Goal: Information Seeking & Learning: Learn about a topic

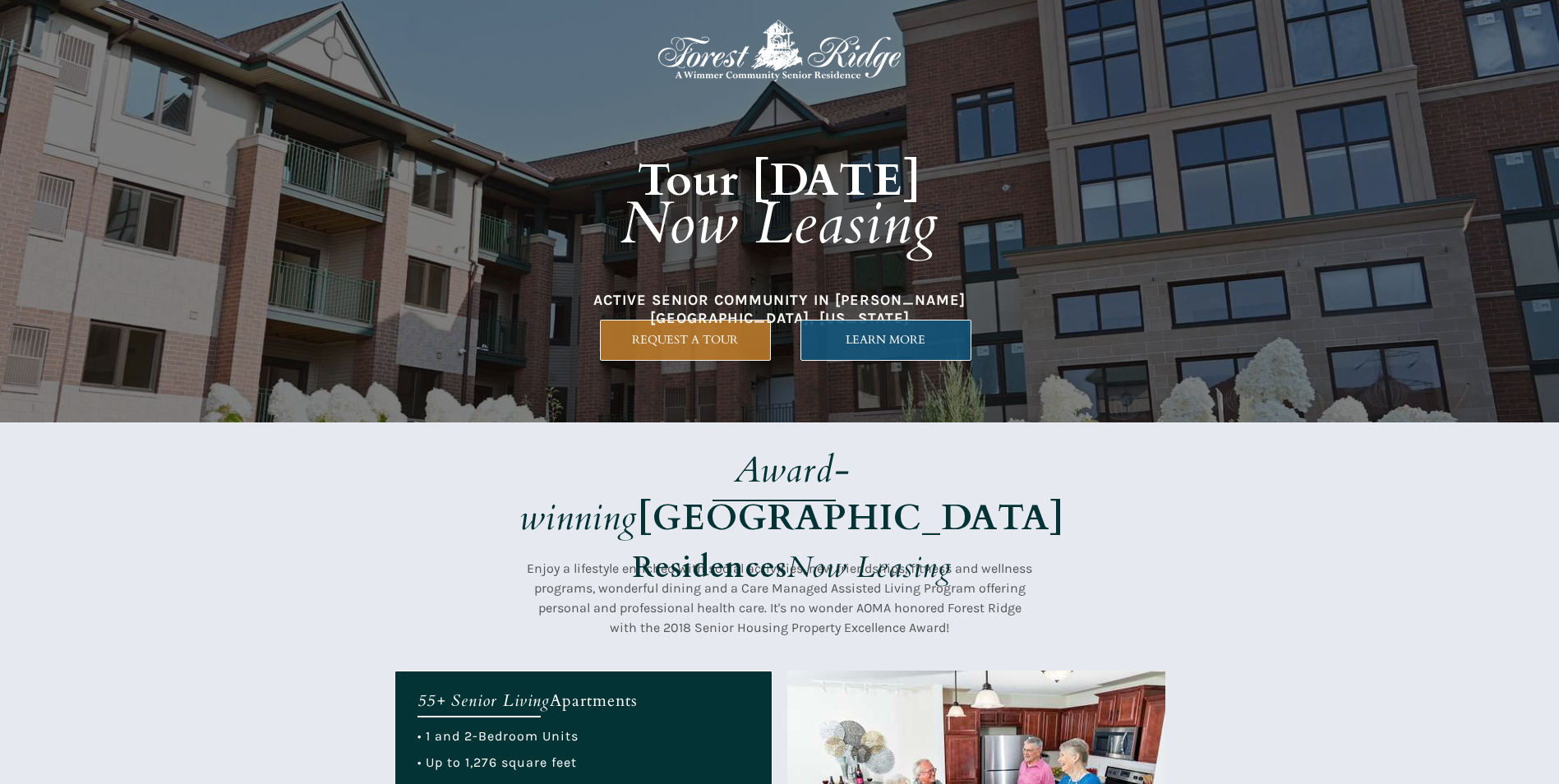
click at [864, 341] on span "LEARN MORE" at bounding box center [885, 340] width 169 height 14
click at [849, 330] on link "LEARN MORE" at bounding box center [885, 341] width 171 height 42
click at [872, 343] on span "LEARN MORE" at bounding box center [885, 340] width 169 height 14
